Goal: Navigation & Orientation: Find specific page/section

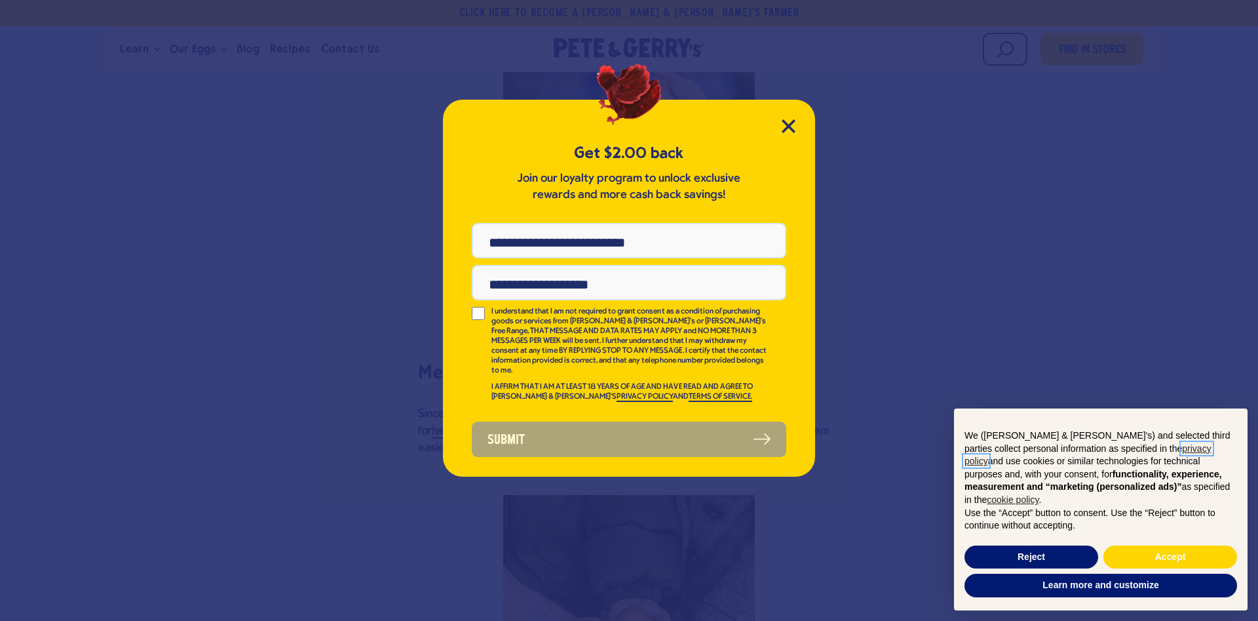
scroll to position [2336, 0]
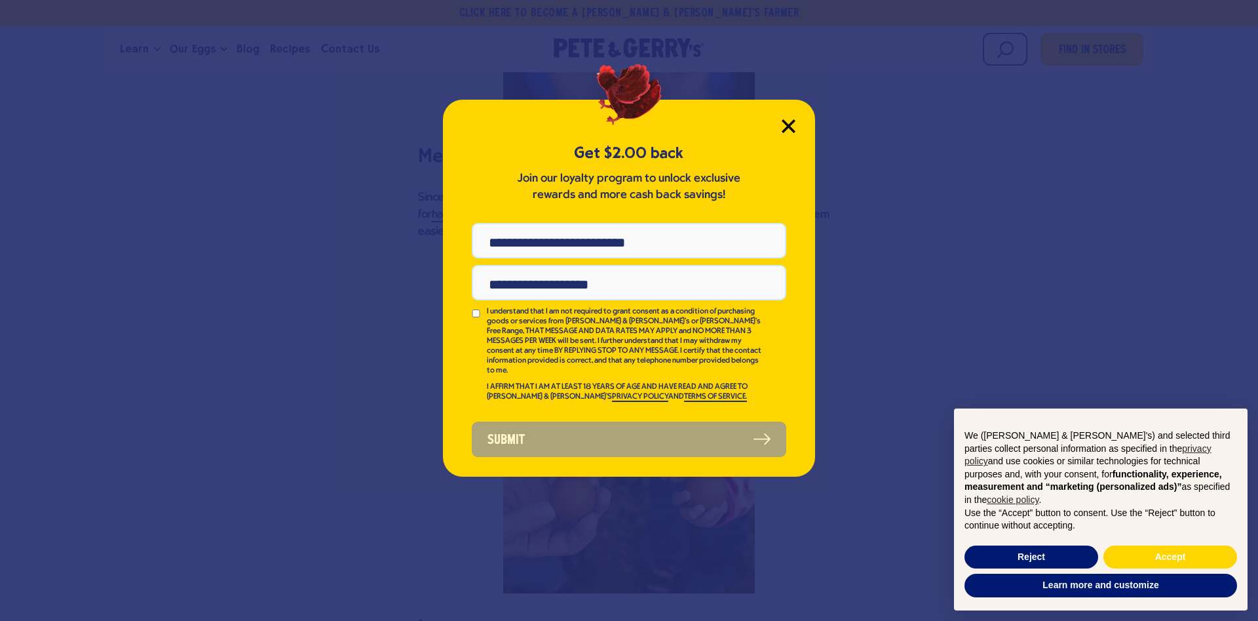
click at [783, 120] on icon "Close Modal" at bounding box center [789, 126] width 12 height 12
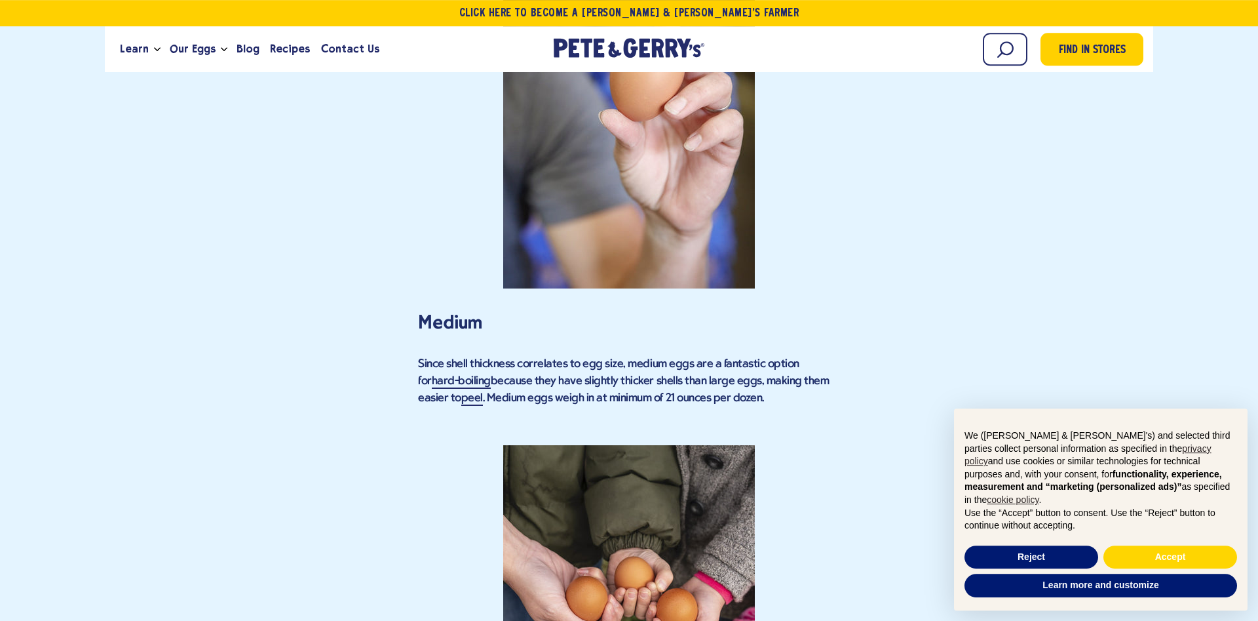
scroll to position [2207, 0]
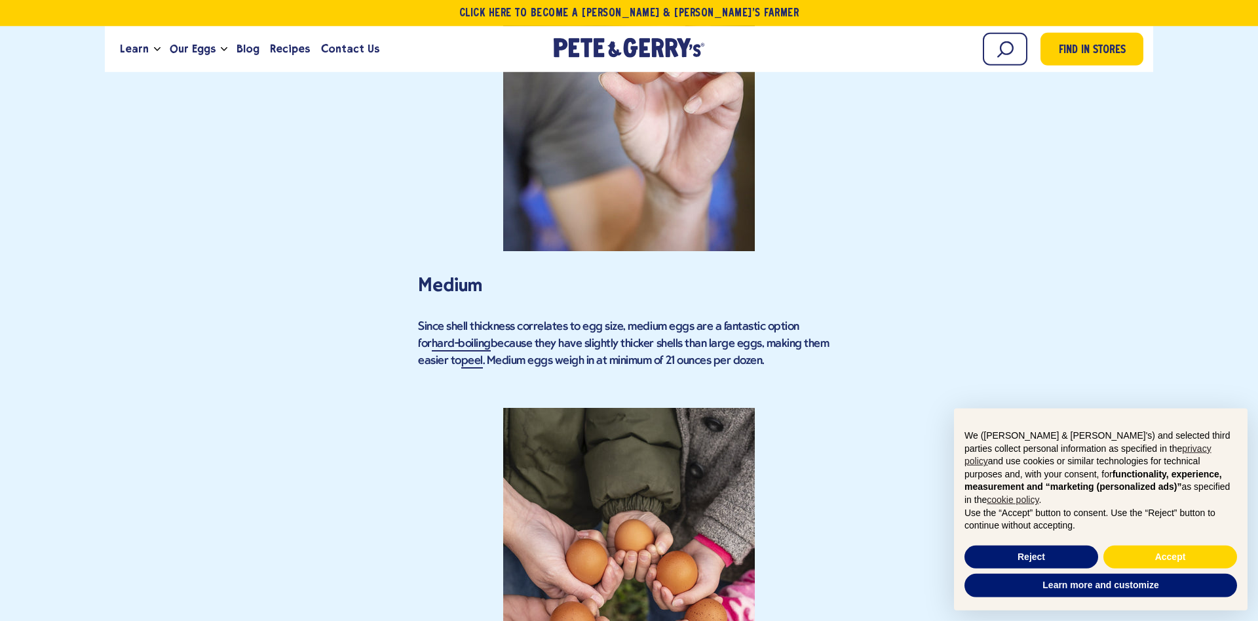
click at [615, 408] on strong at bounding box center [629, 565] width 422 height 315
click at [613, 408] on strong at bounding box center [629, 565] width 422 height 315
click at [568, 428] on strong at bounding box center [629, 565] width 422 height 315
click at [625, 408] on strong at bounding box center [629, 565] width 422 height 315
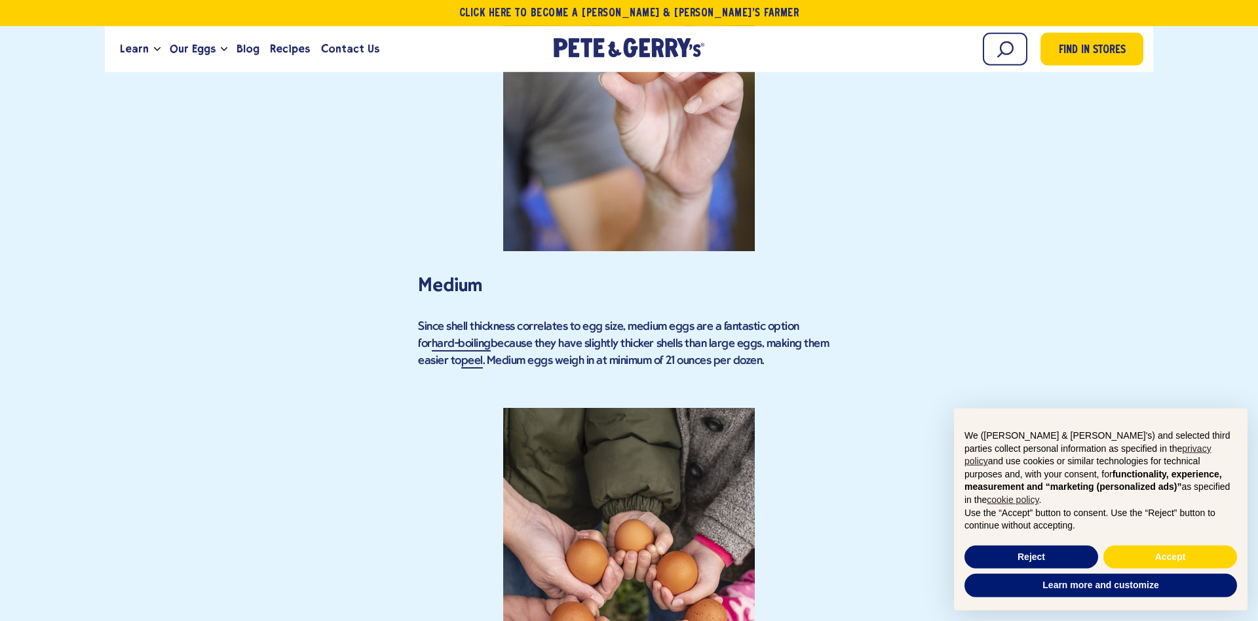
click at [625, 408] on strong at bounding box center [629, 565] width 422 height 315
click at [600, 408] on strong at bounding box center [629, 565] width 422 height 315
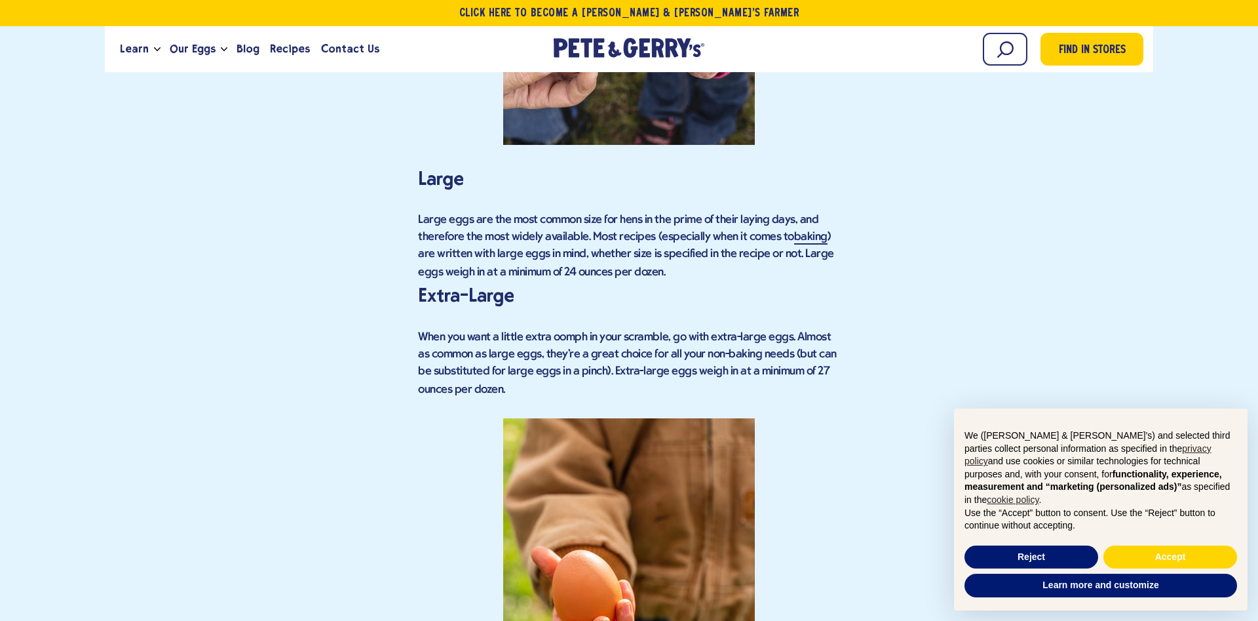
scroll to position [2769, 0]
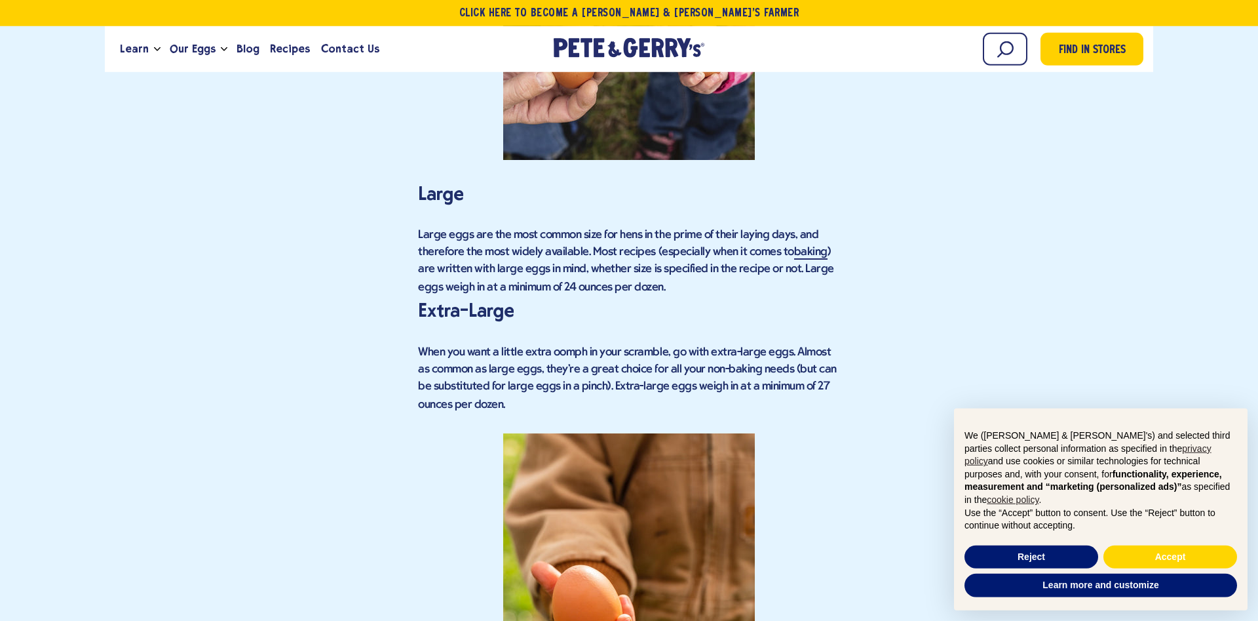
click at [422, 319] on div "Find in Stores Understanding Egg Sizes: From Peewee to Jumbo How egg sizes are …" at bounding box center [629, 148] width 1029 height 4592
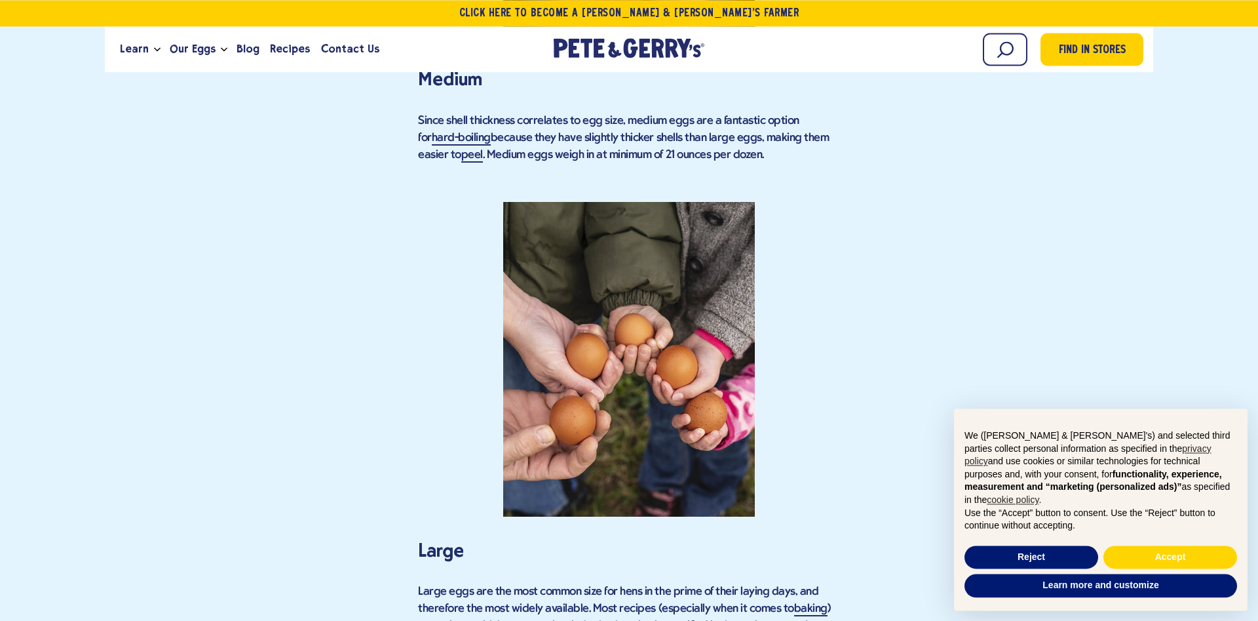
scroll to position [2380, 0]
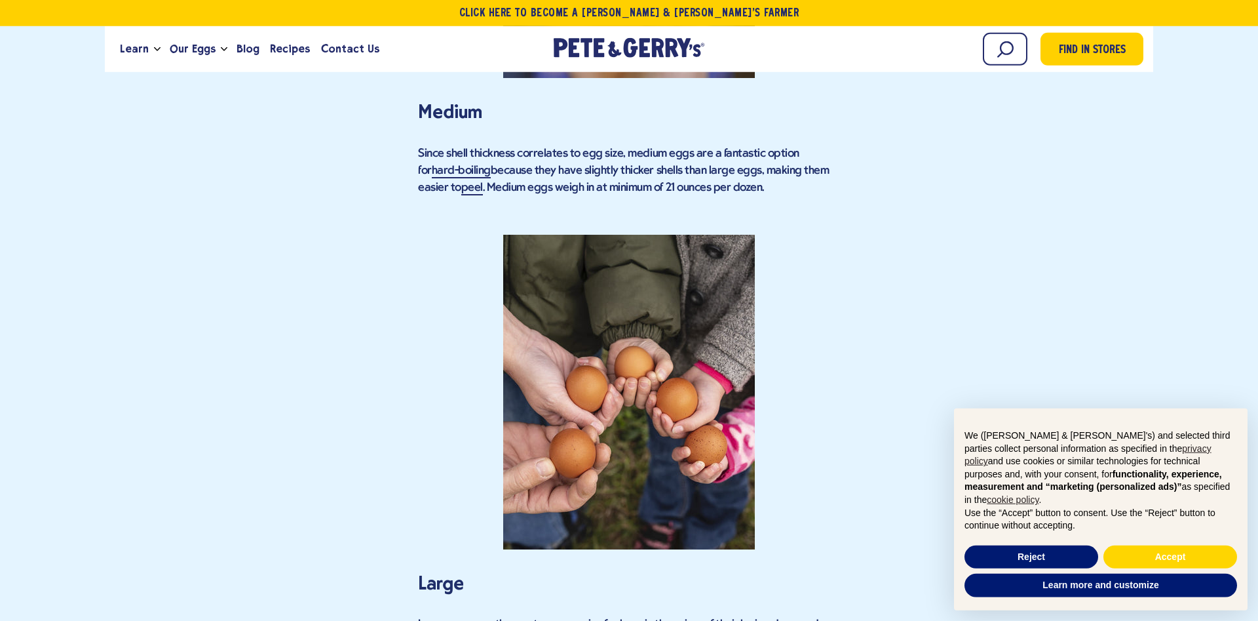
click at [626, 286] on strong at bounding box center [629, 392] width 422 height 315
click at [582, 271] on strong at bounding box center [629, 392] width 422 height 315
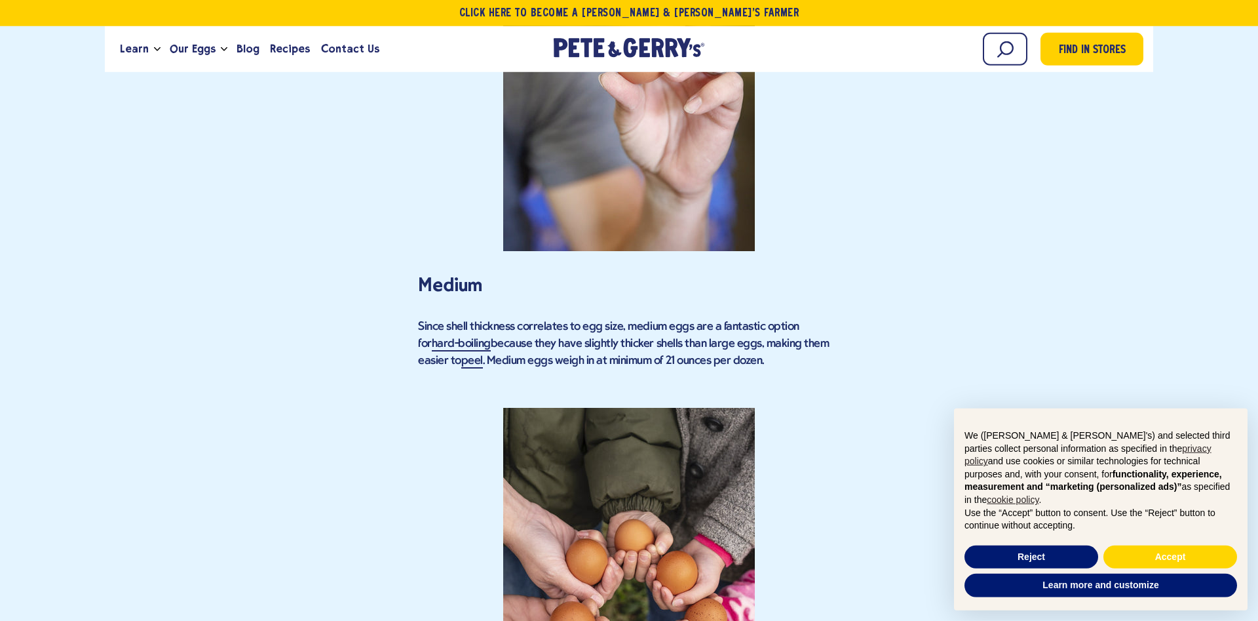
click at [632, 408] on strong at bounding box center [629, 565] width 422 height 315
